Goal: Task Accomplishment & Management: Use online tool/utility

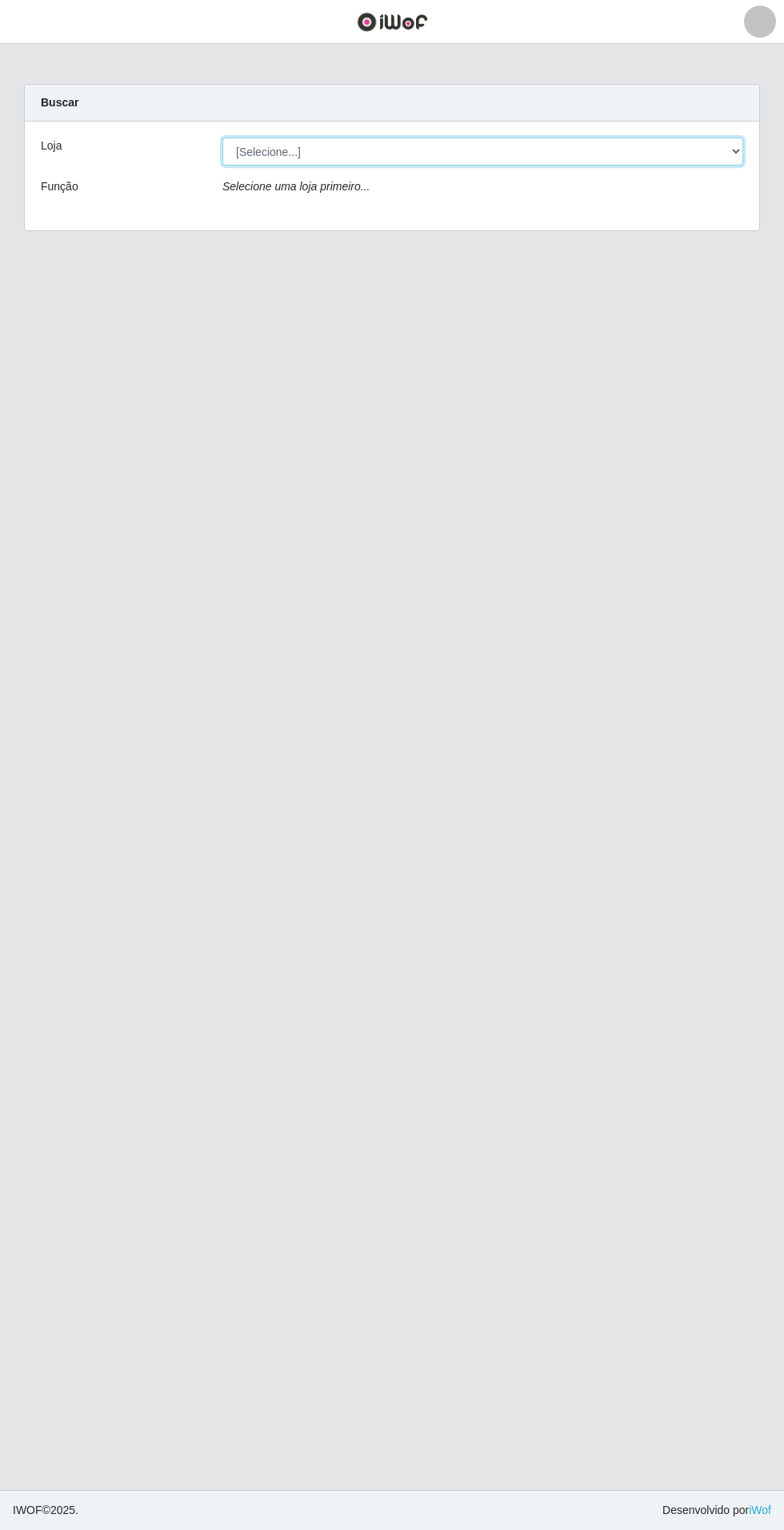
click at [726, 155] on select "[Selecione...] Atacado Vem - Loja 31 [GEOGRAPHIC_DATA]" at bounding box center [483, 151] width 521 height 28
select select "437"
click at [222, 137] on select "[Selecione...] Atacado Vem - Loja 31 [GEOGRAPHIC_DATA]" at bounding box center [483, 151] width 521 height 28
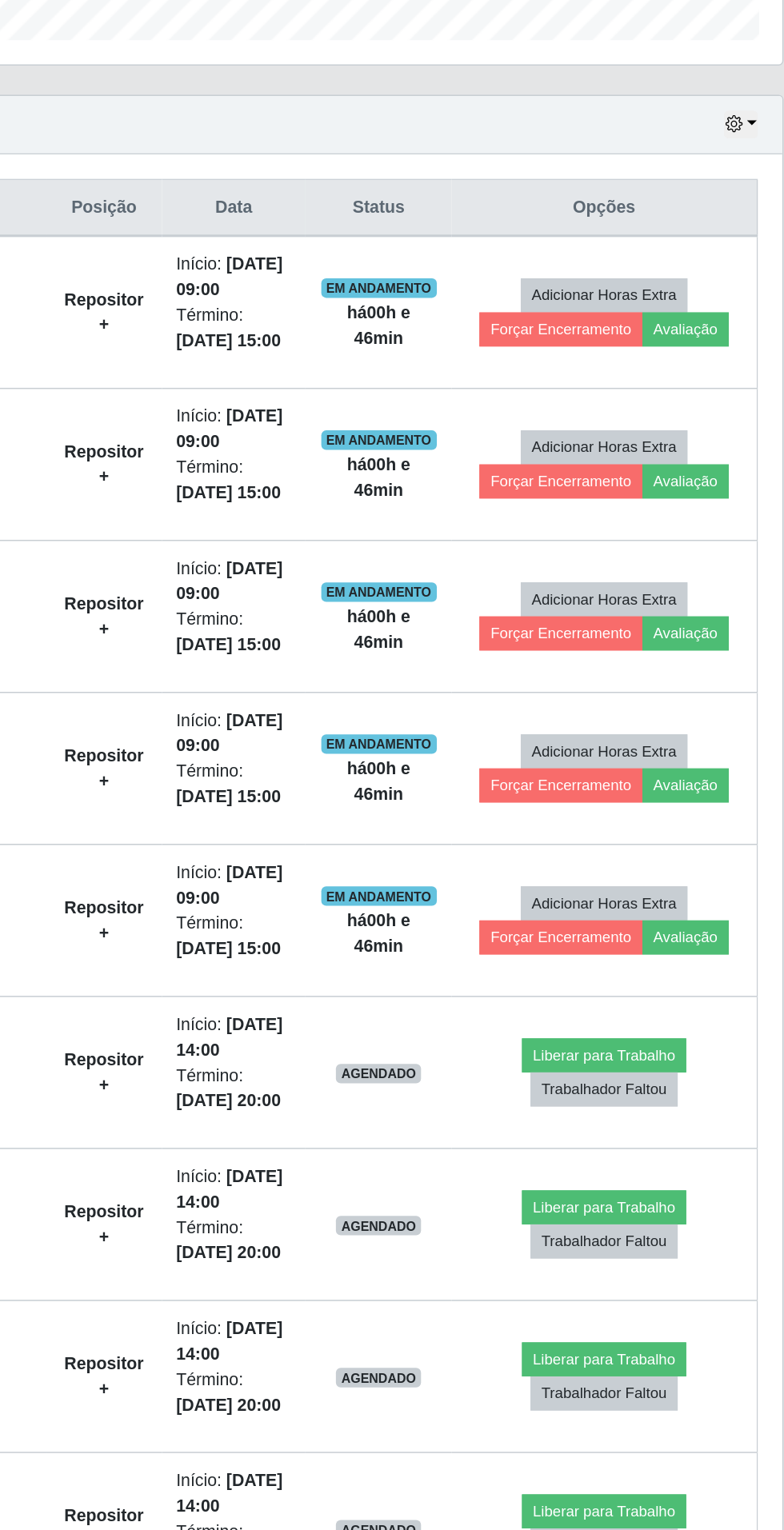
scroll to position [30, 0]
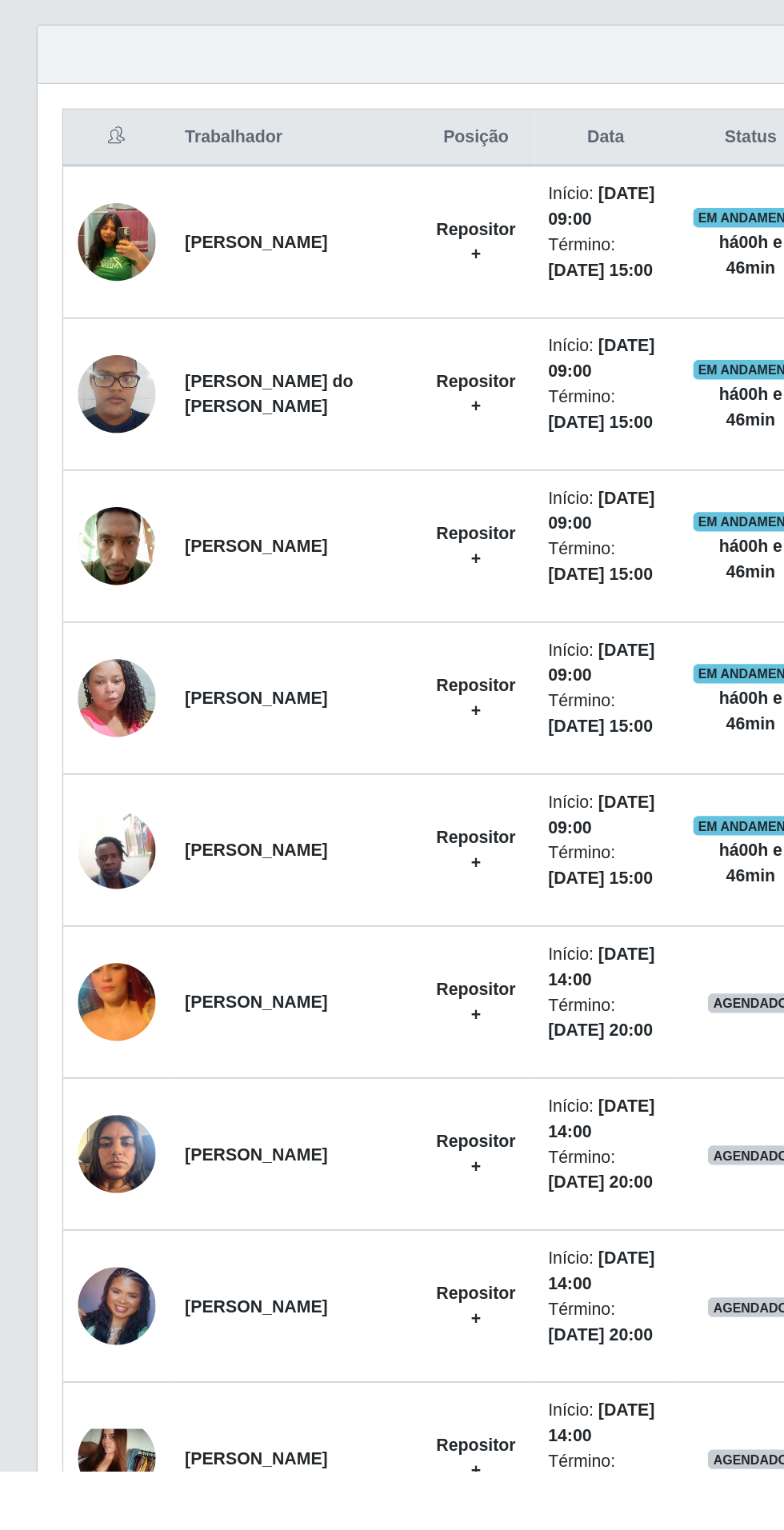
click at [78, 1216] on img at bounding box center [76, 1221] width 51 height 91
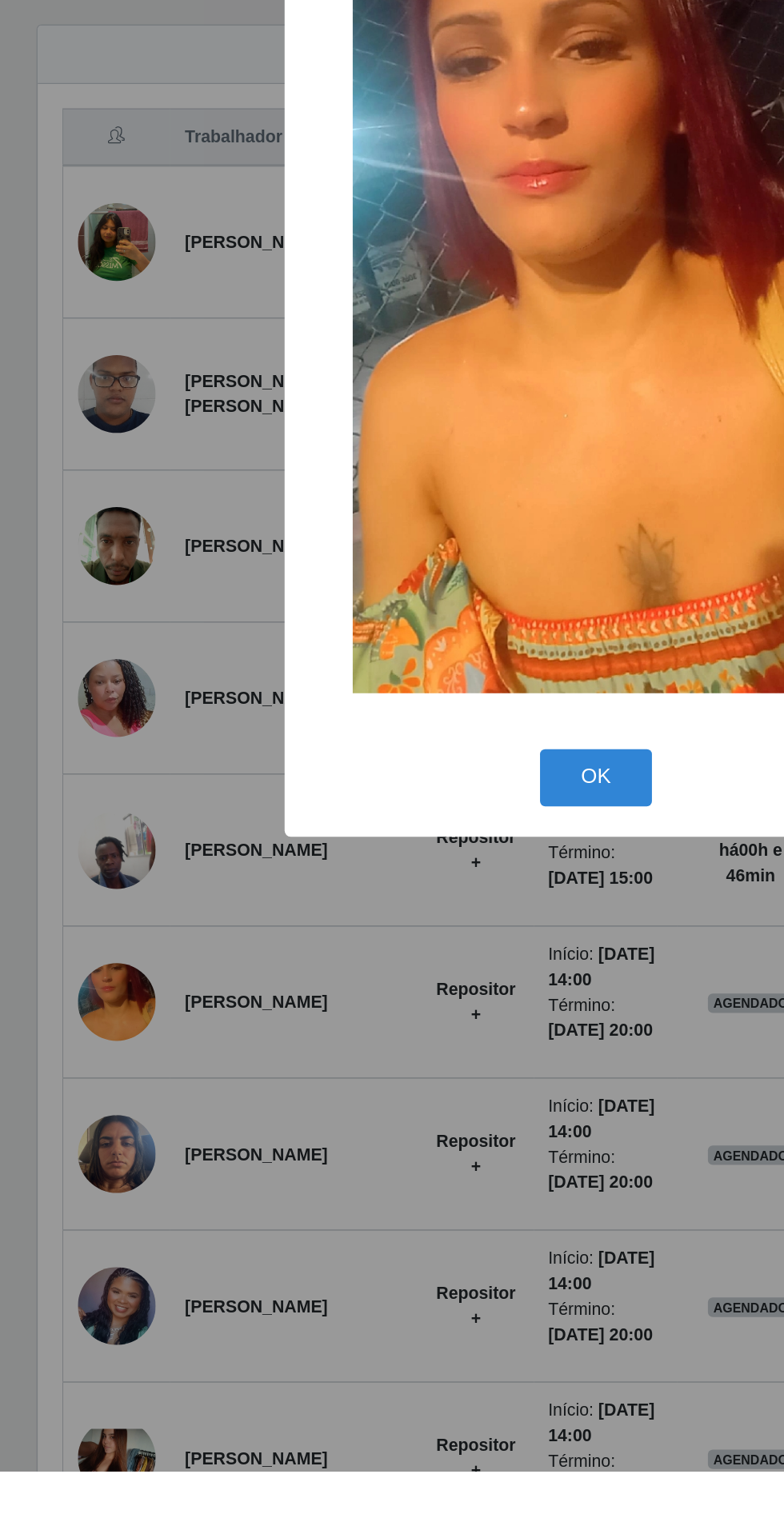
click at [257, 1406] on div "× OK Cancel" at bounding box center [392, 765] width 784 height 1530
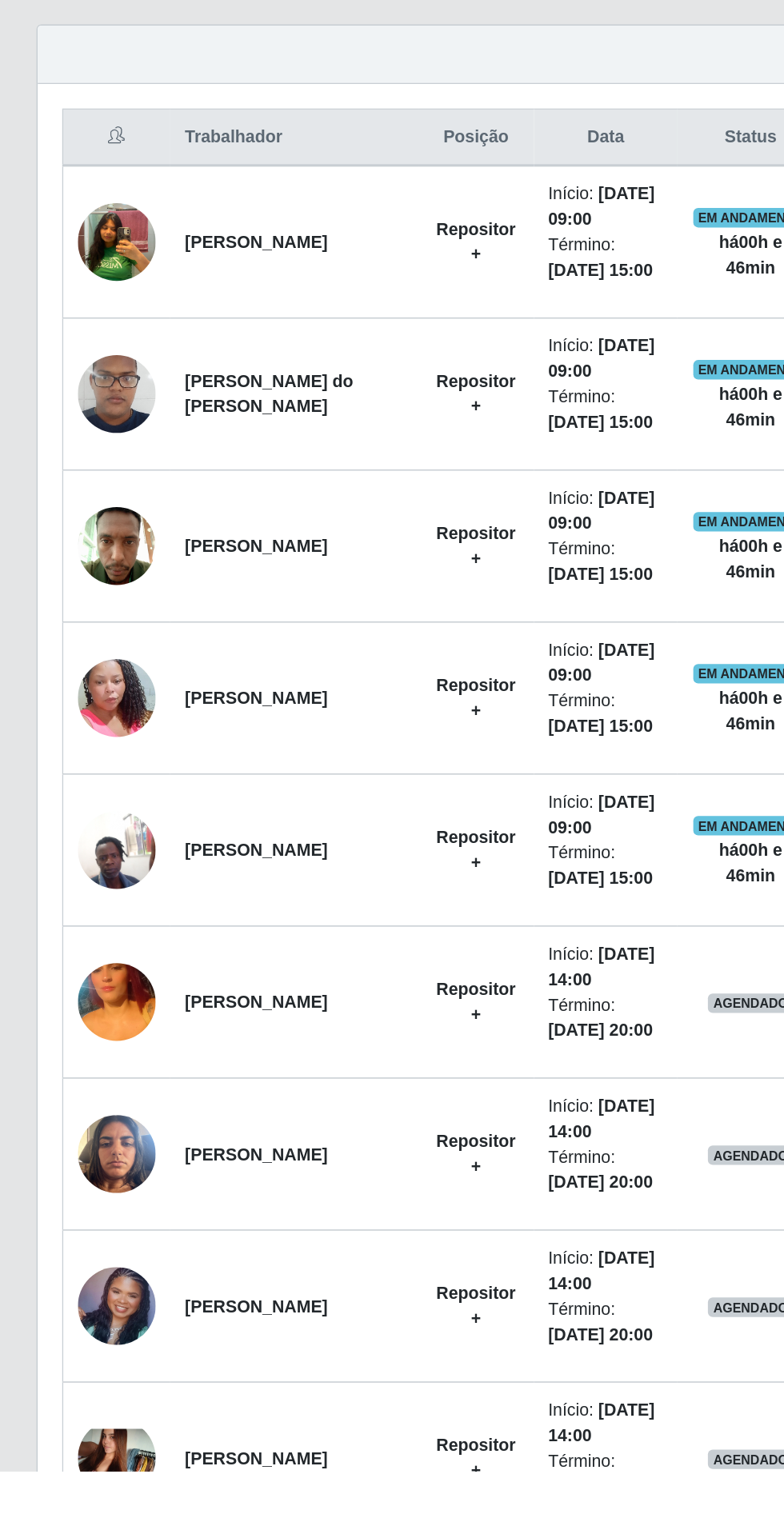
click at [81, 1326] on img at bounding box center [76, 1321] width 51 height 68
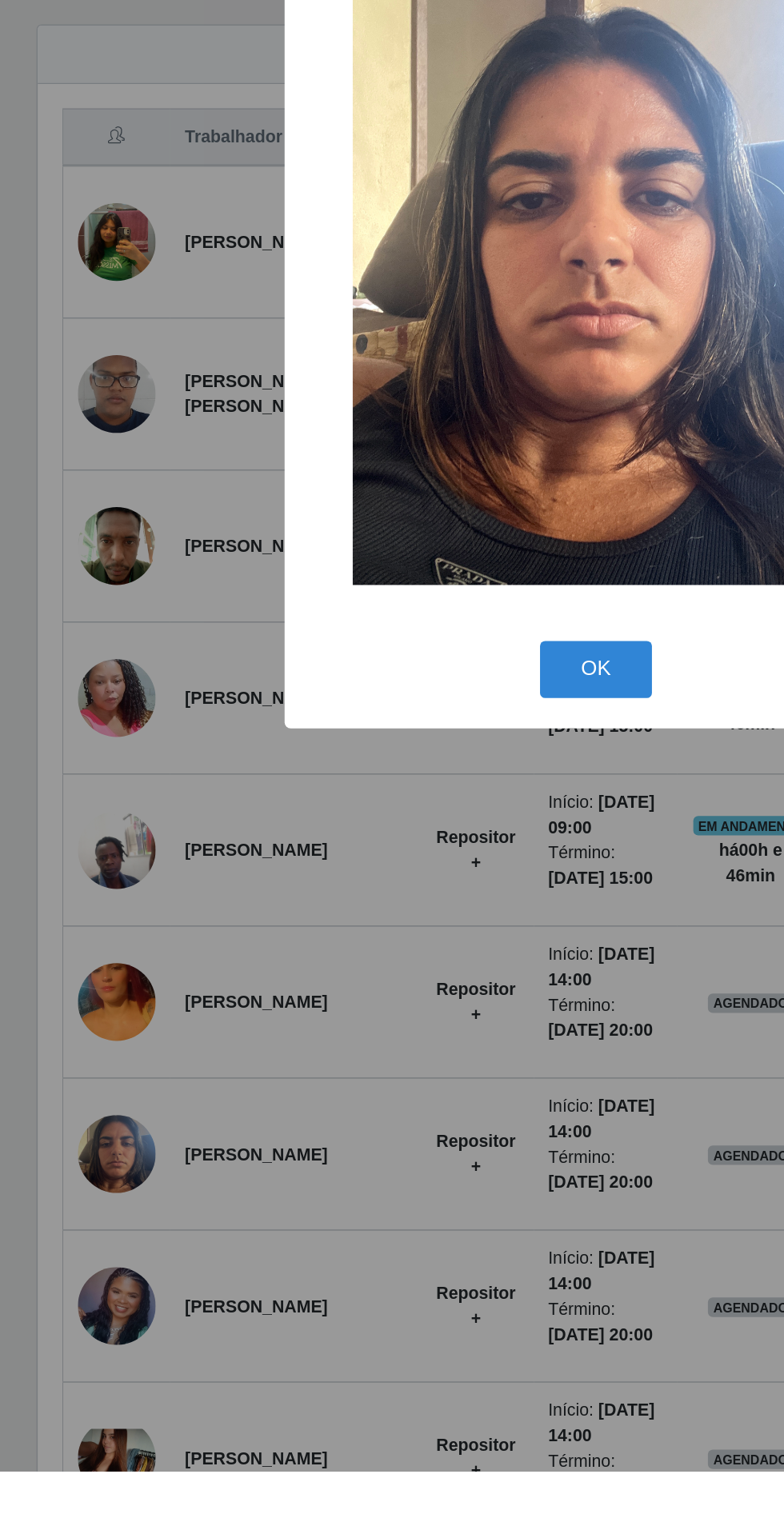
click at [250, 1454] on div "× OK Cancel" at bounding box center [392, 765] width 784 height 1530
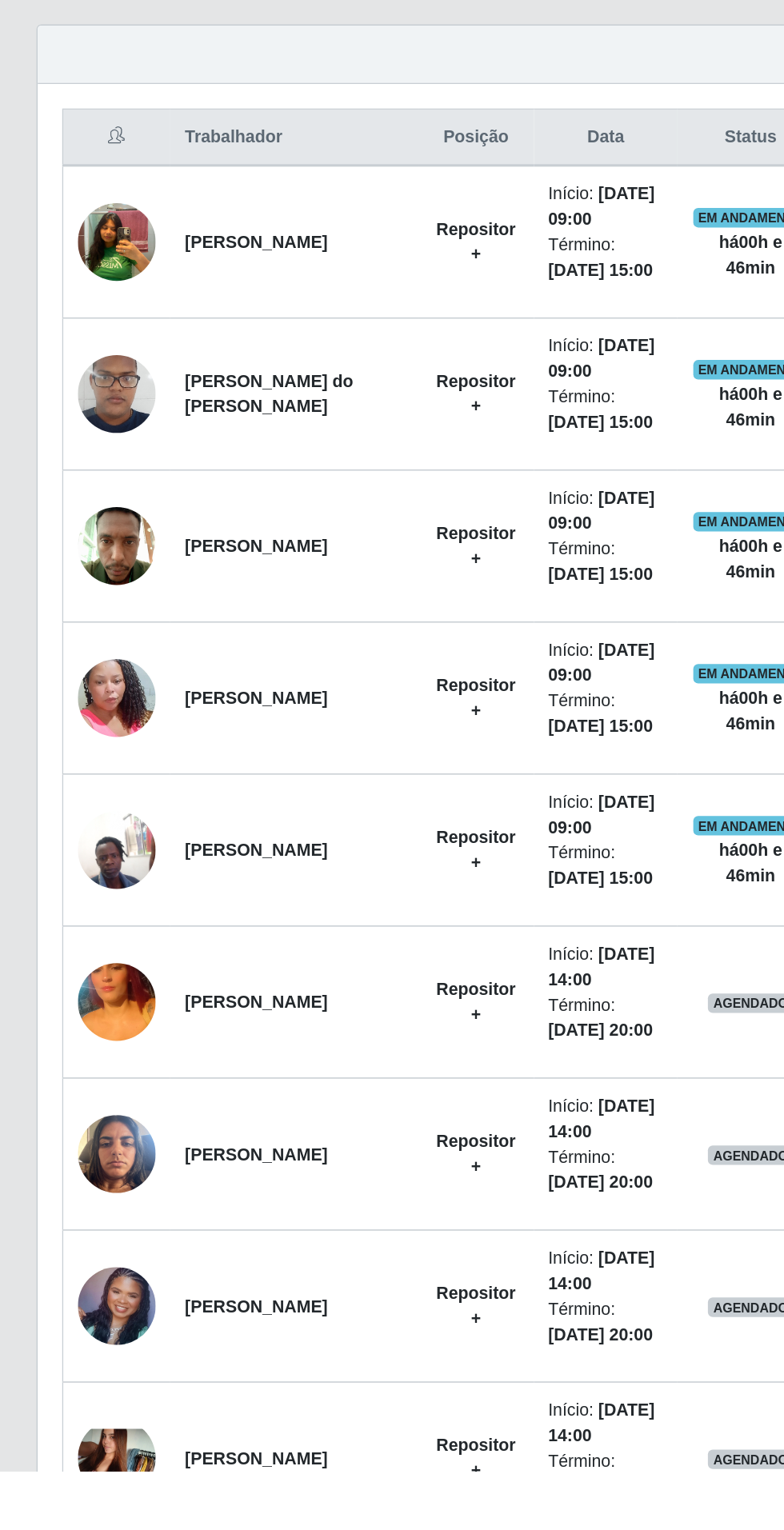
click at [71, 1414] on img at bounding box center [76, 1421] width 51 height 51
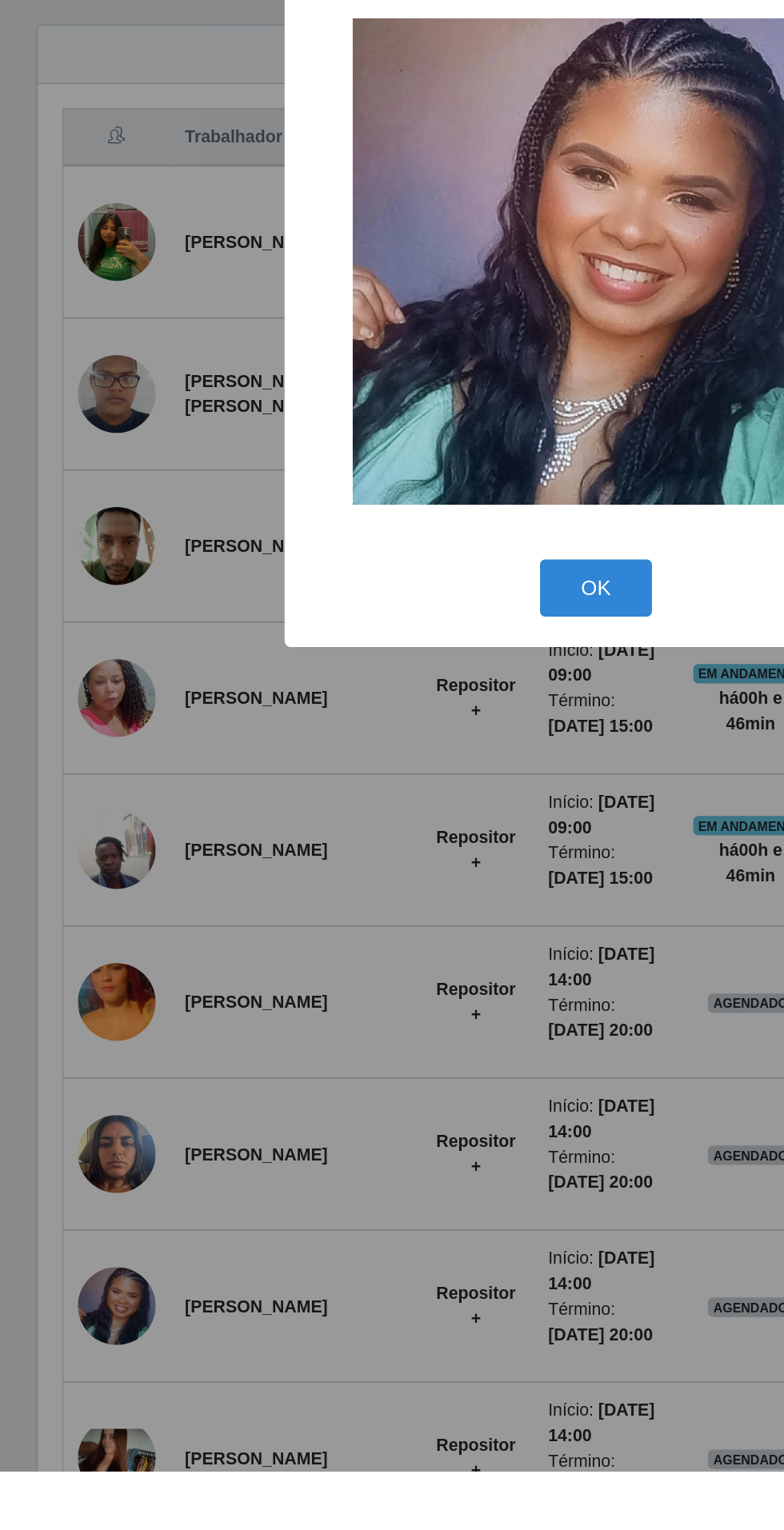
click at [273, 1353] on div "× OK Cancel" at bounding box center [392, 765] width 784 height 1530
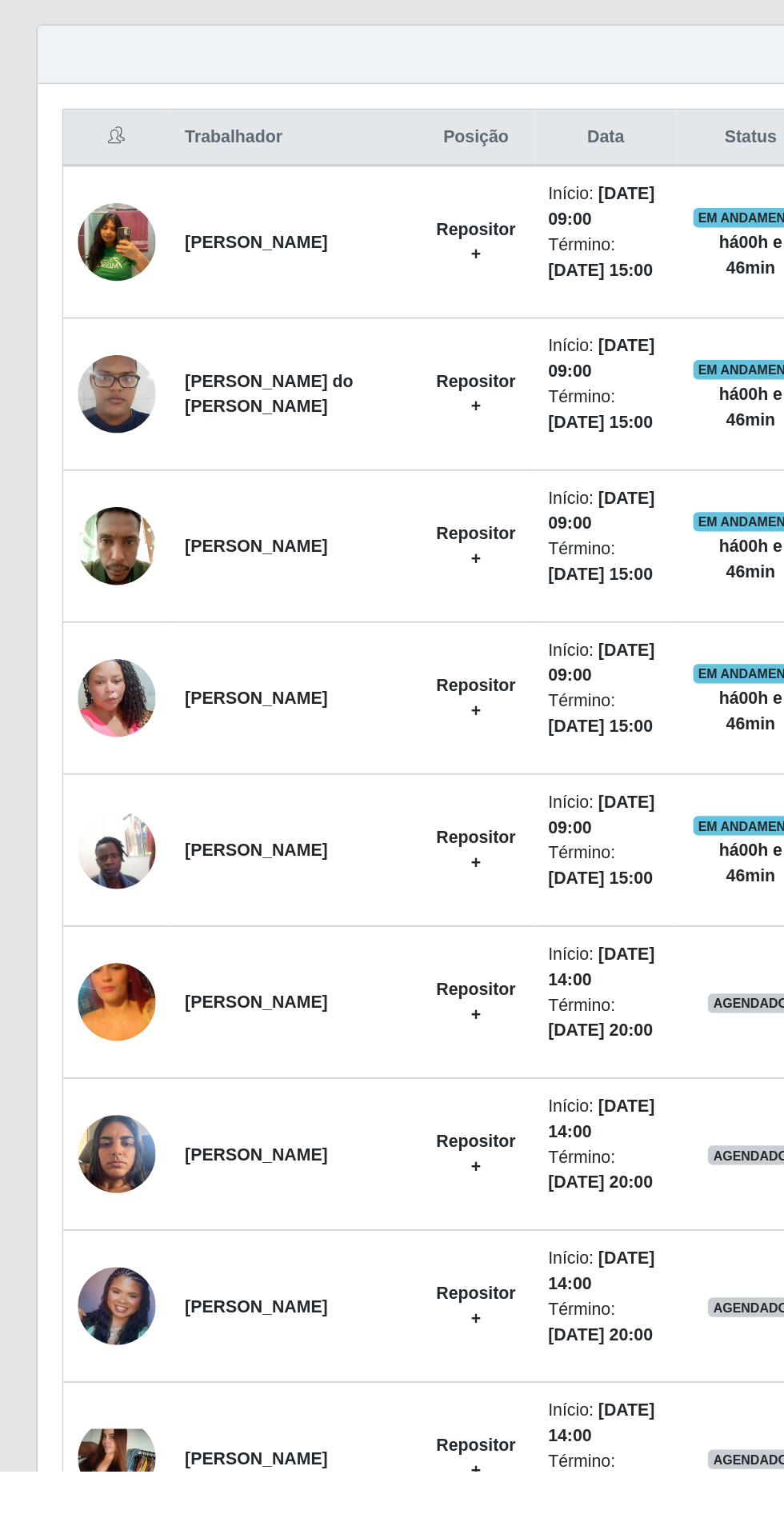
click at [68, 1511] on img at bounding box center [76, 1520] width 51 height 38
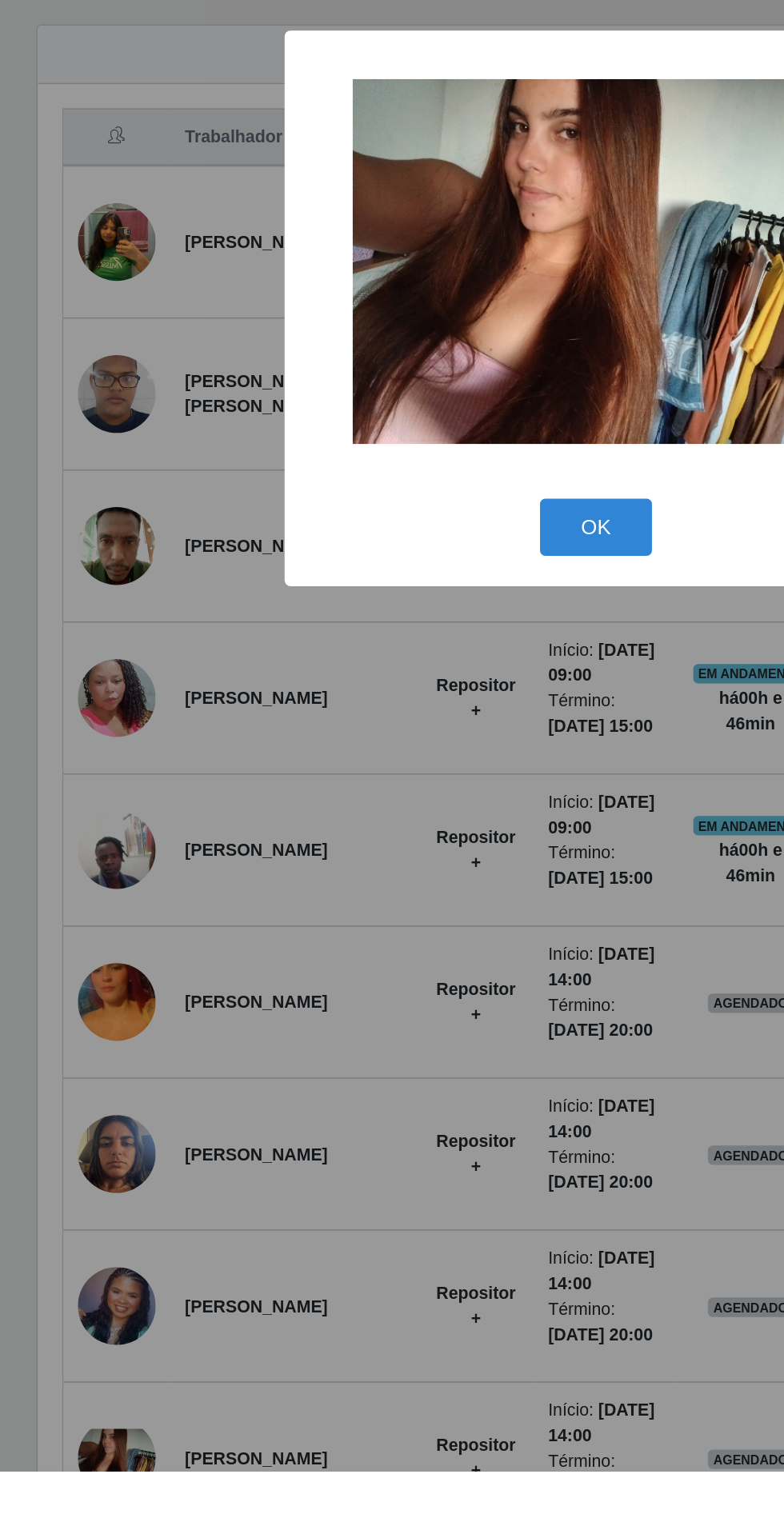
click at [237, 1359] on div "× OK Cancel" at bounding box center [392, 765] width 784 height 1530
